Goal: Use online tool/utility: Use online tool/utility

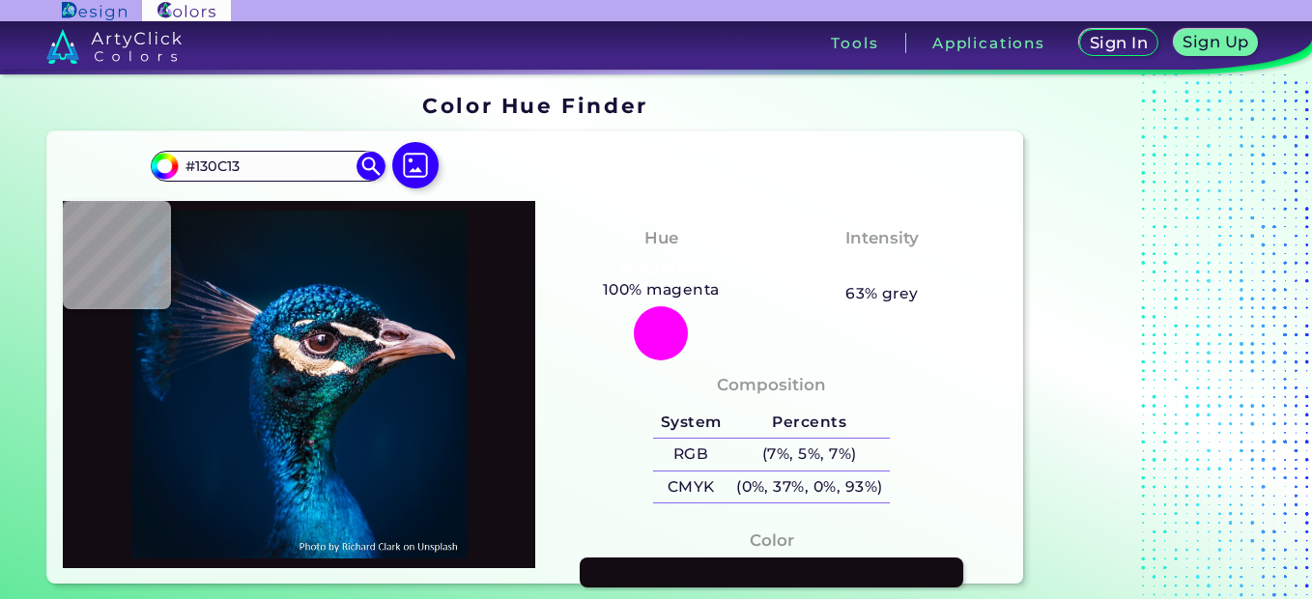
type input "#060709"
type input "#04080b"
type input "#04080B"
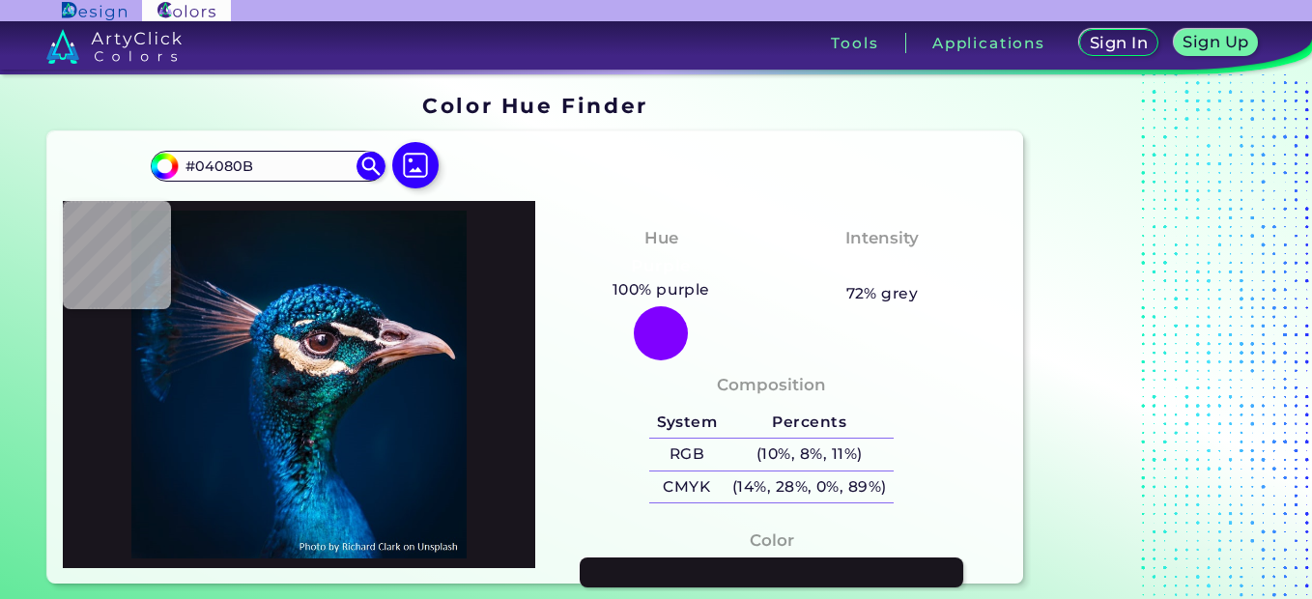
type input "#19151d"
type input "#19151D"
type input "#a98c94"
type input "#A98C94"
type input "#c9afb2"
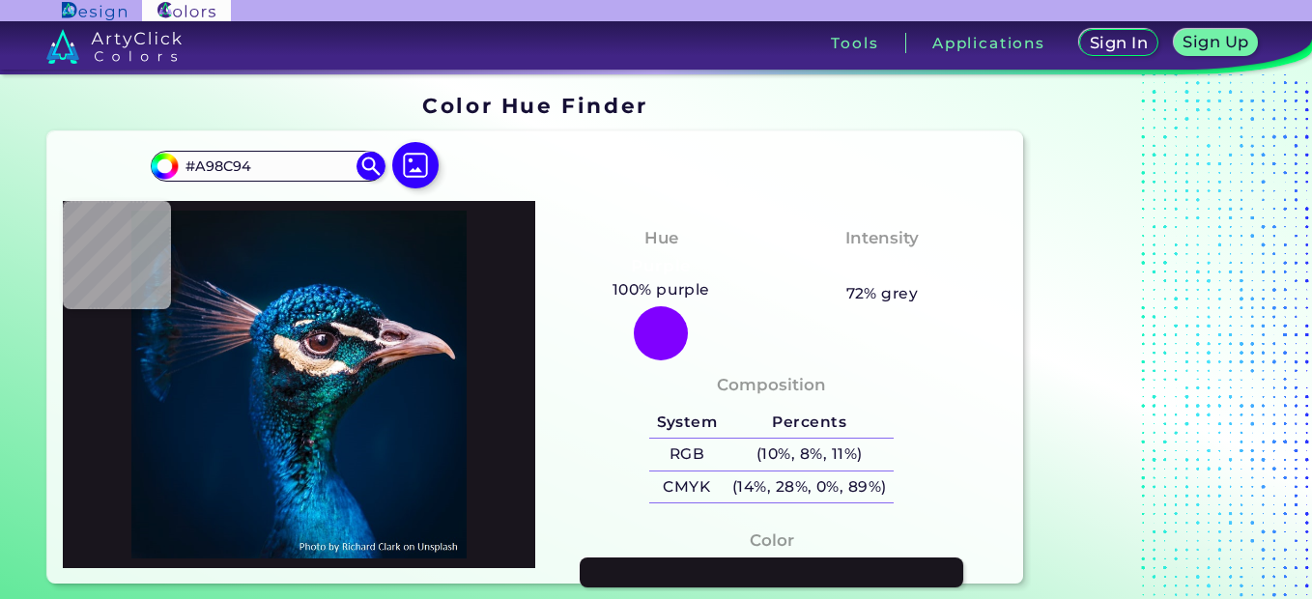
type input "#C9AFB2"
type input "#ece1e0"
type input "#ECE1E0"
type input "#f2e9e6"
type input "#F2E9E6"
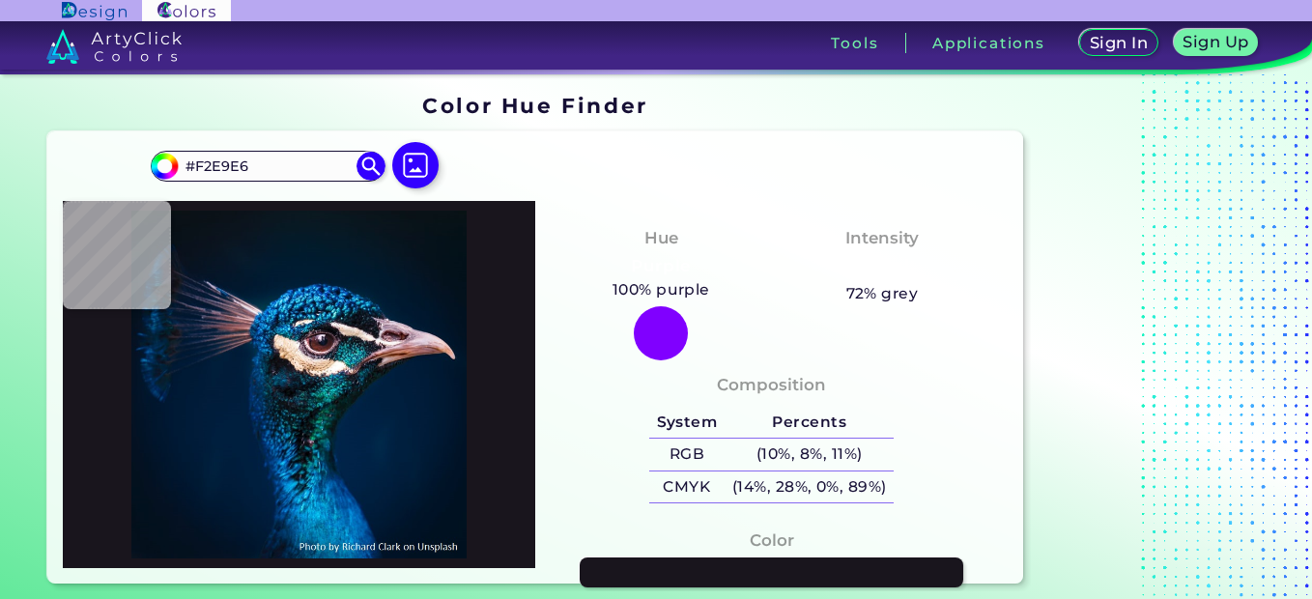
type input "#dfd5db"
type input "#DFD5DB"
type input "#ccc2c8"
type input "#CCC2C8"
type input "#33323a"
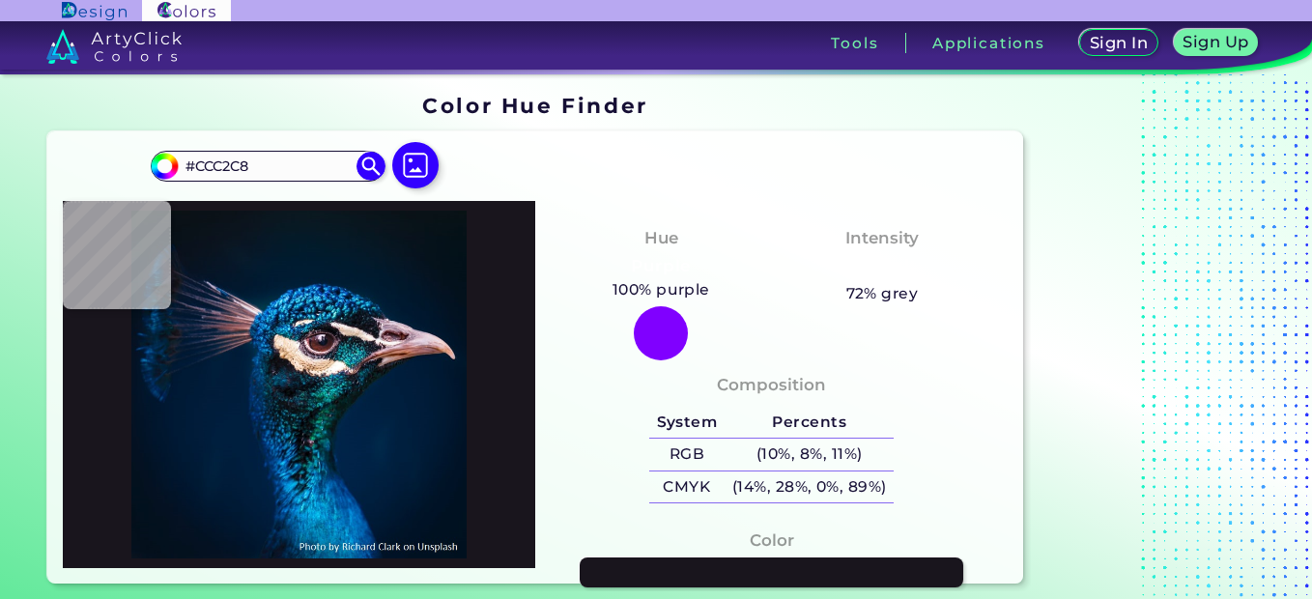
type input "#33323A"
type input "#051620"
type input "#081d27"
type input "#081D27"
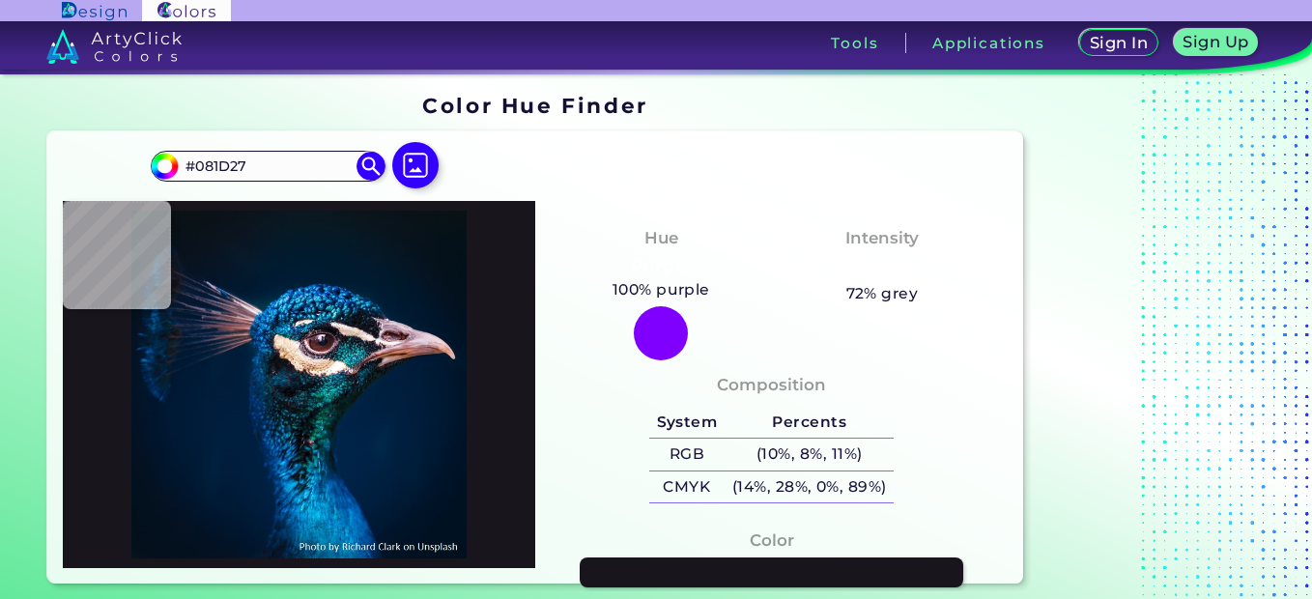
type input "#04131c"
type input "#04131C"
type input "#02213b"
type input "#02213B"
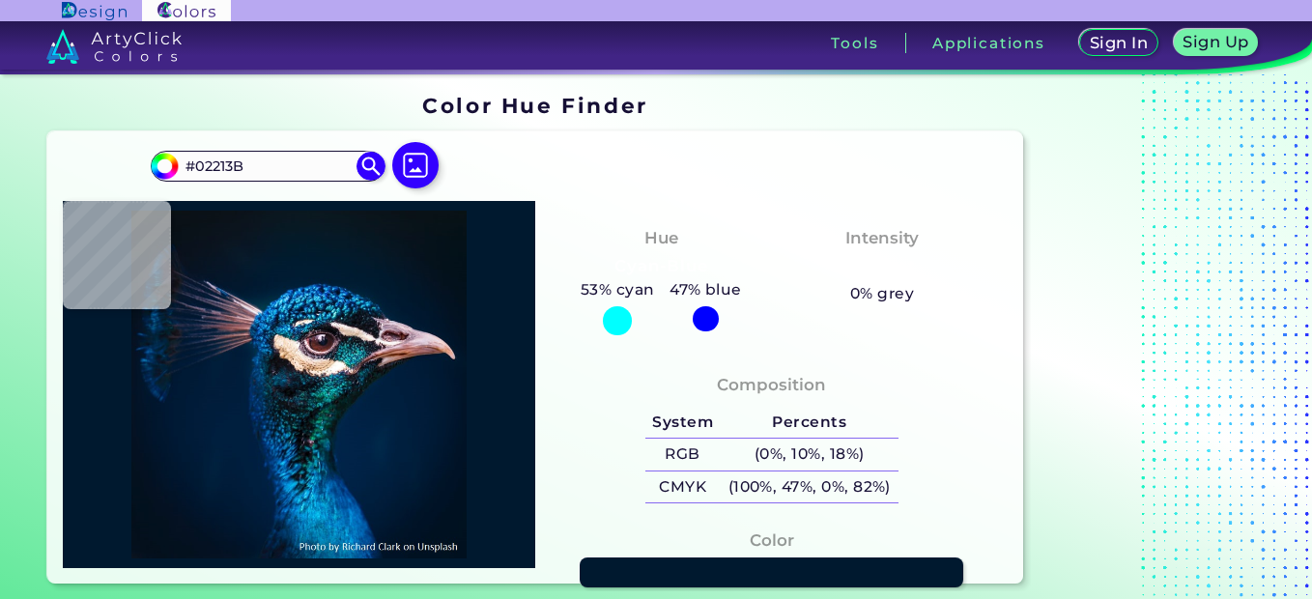
type input "#00192f"
type input "#00192F"
type input "#03111c"
type input "#03111C"
type input "#000000"
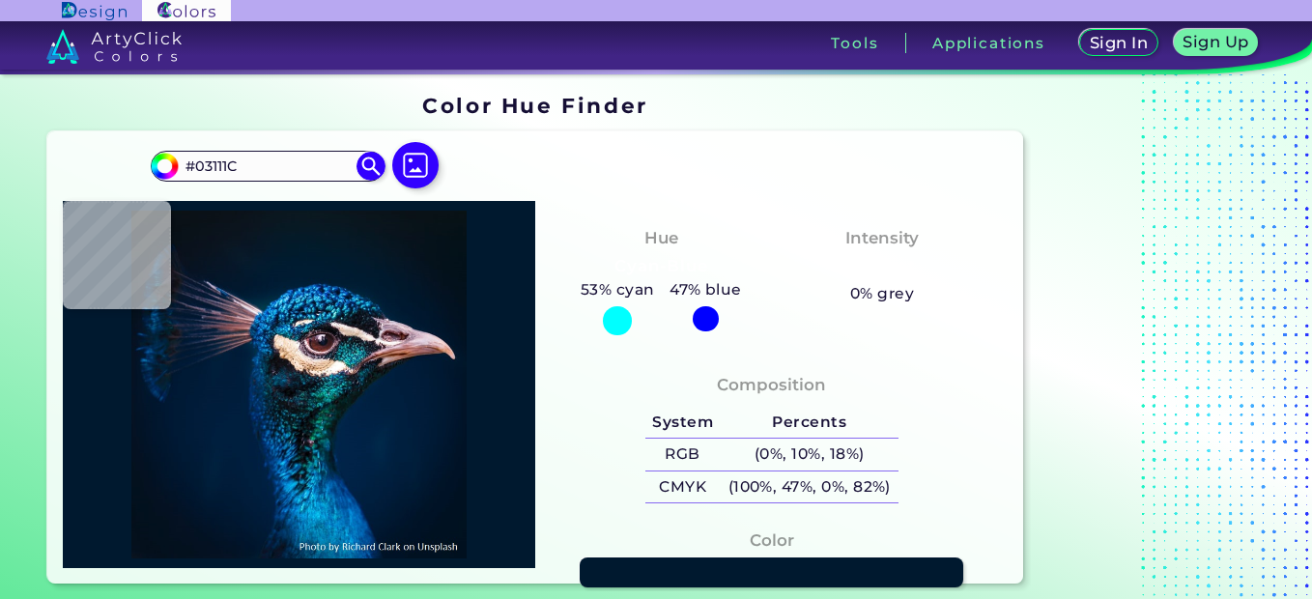
type input "#000000"
